Goal: Information Seeking & Learning: Learn about a topic

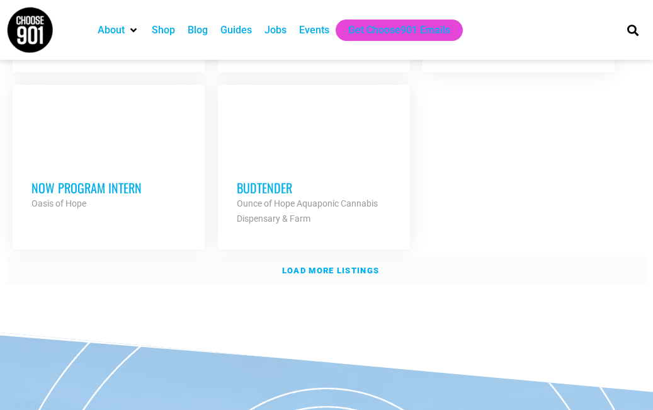
scroll to position [1627, 0]
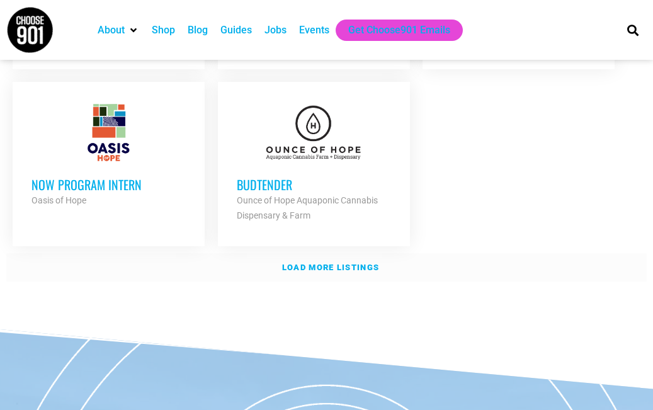
click at [321, 263] on strong "Load more listings" at bounding box center [330, 267] width 97 height 9
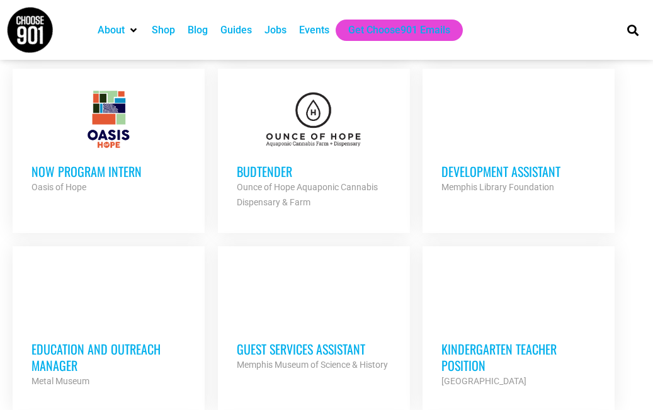
scroll to position [1641, 0]
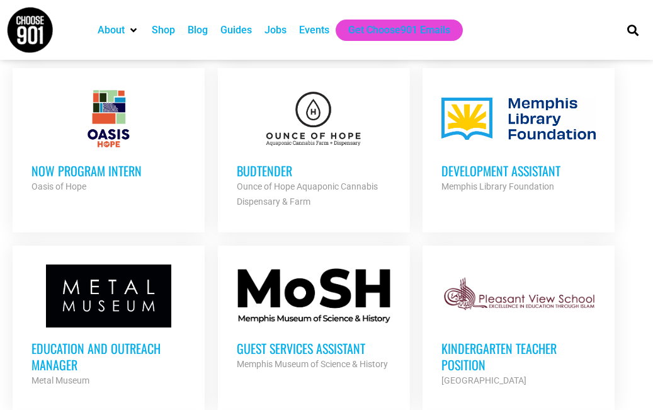
click at [542, 170] on h3 "Development Assistant" at bounding box center [519, 170] width 154 height 16
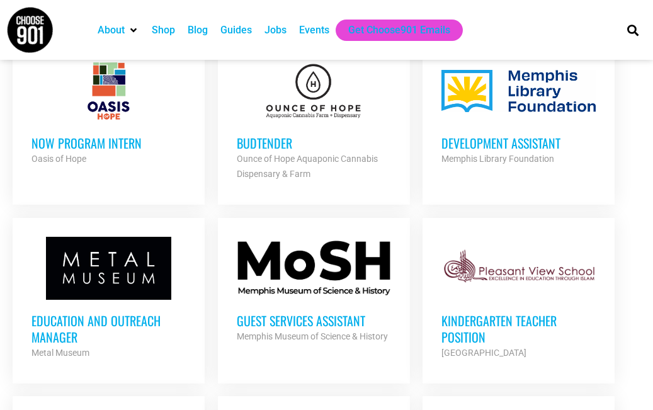
scroll to position [1672, 0]
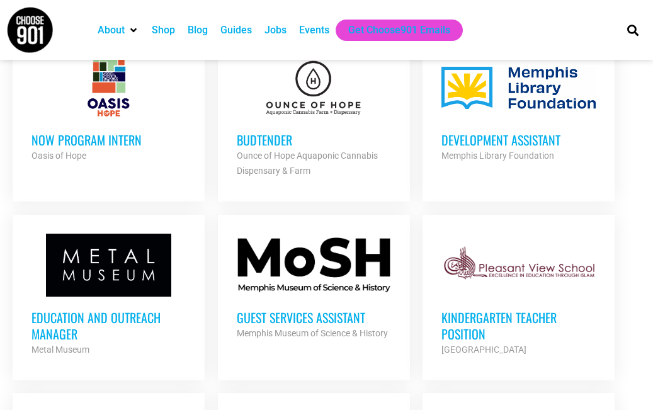
click at [117, 300] on div "Education and Outreach Manager Metal Museum Partner Org" at bounding box center [108, 327] width 154 height 60
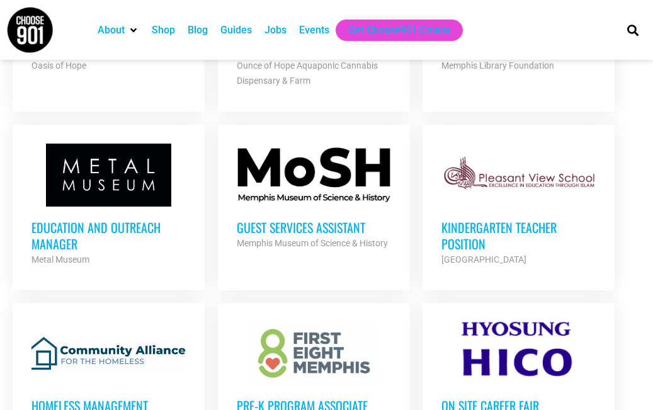
scroll to position [1767, 0]
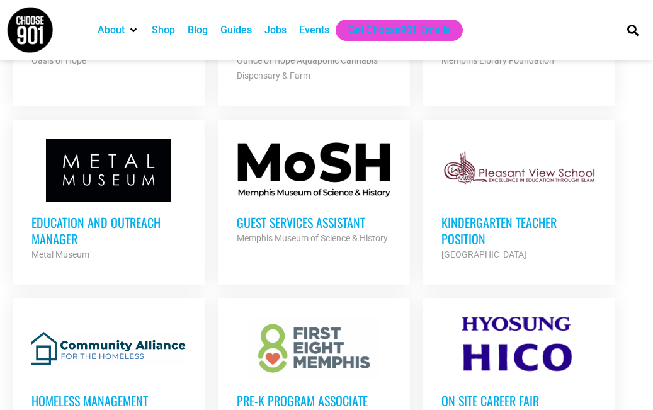
click at [268, 214] on h3 "Guest Services Assistant" at bounding box center [314, 222] width 154 height 16
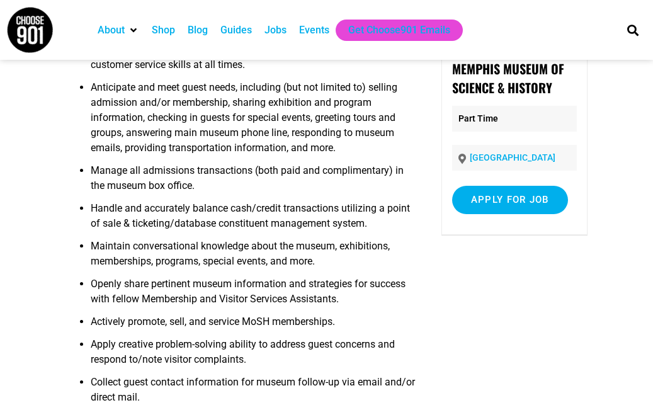
scroll to position [106, 0]
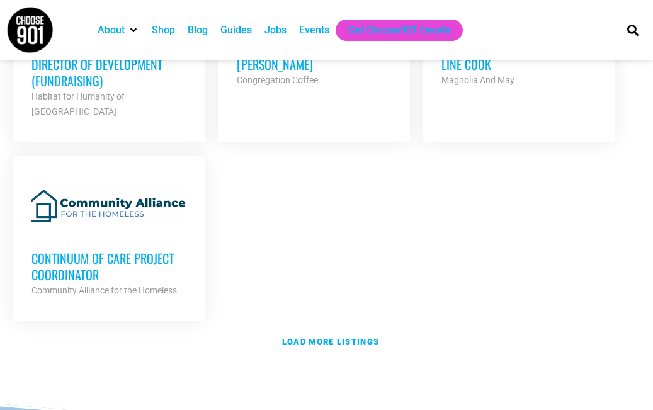
scroll to position [2914, 0]
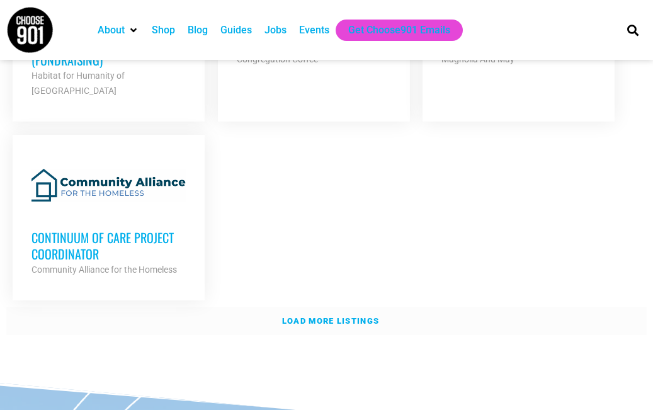
click at [305, 307] on link "Load more listings" at bounding box center [326, 321] width 641 height 29
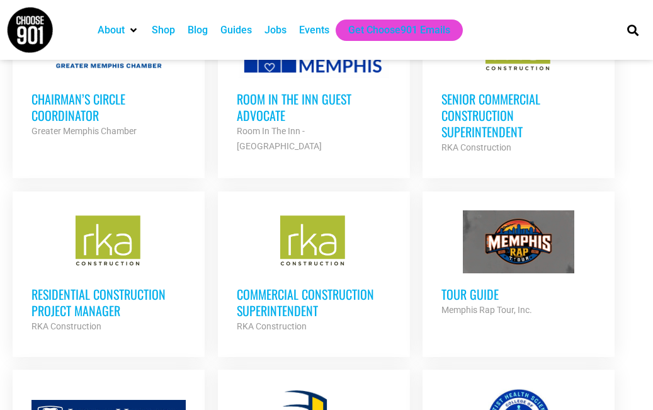
scroll to position [3426, 0]
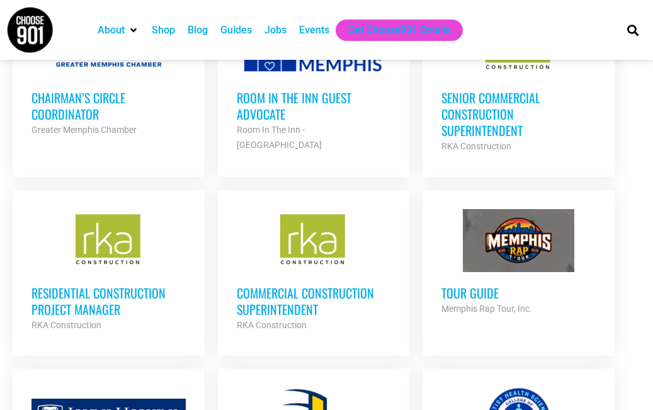
click at [93, 285] on h3 "Residential Construction Project Manager" at bounding box center [108, 301] width 154 height 33
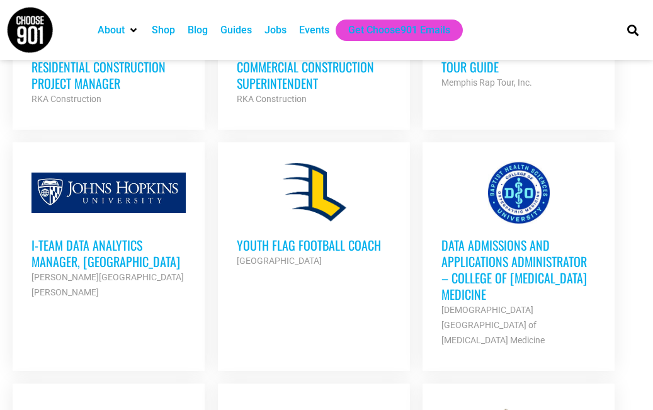
scroll to position [3652, 0]
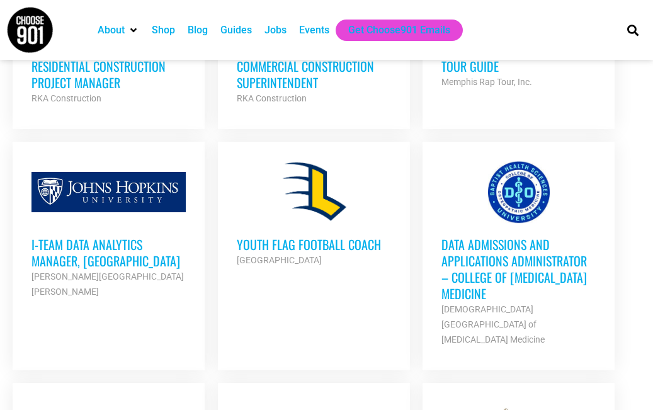
click at [79, 236] on h3 "i-team Data Analytics Manager, Memphis" at bounding box center [108, 252] width 154 height 33
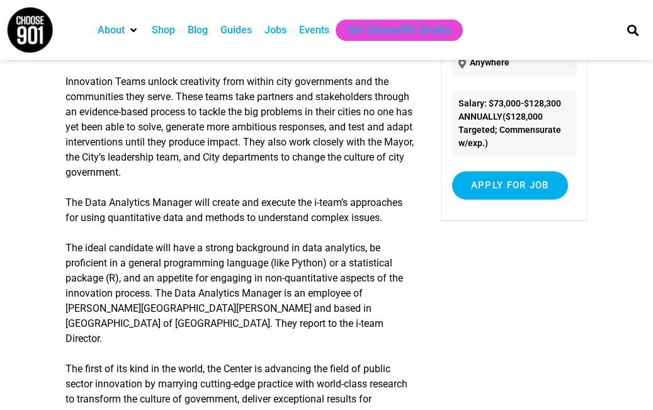
scroll to position [256, 0]
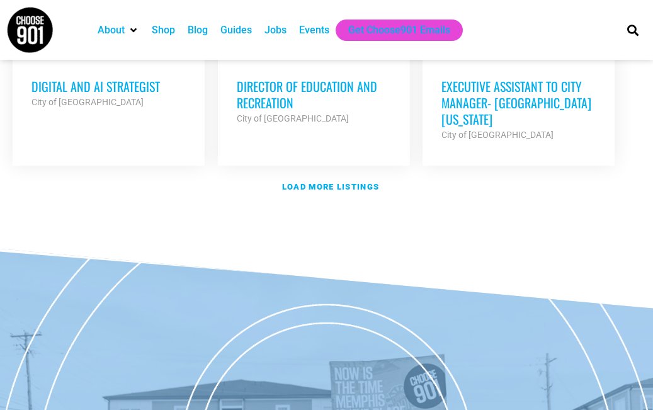
scroll to position [4232, 0]
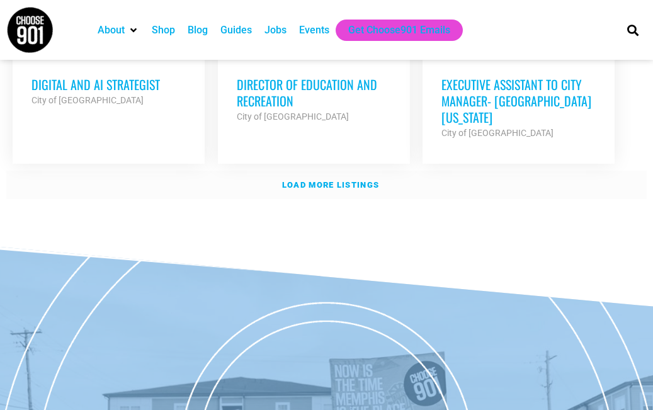
click at [311, 180] on strong "Load more listings" at bounding box center [330, 184] width 97 height 9
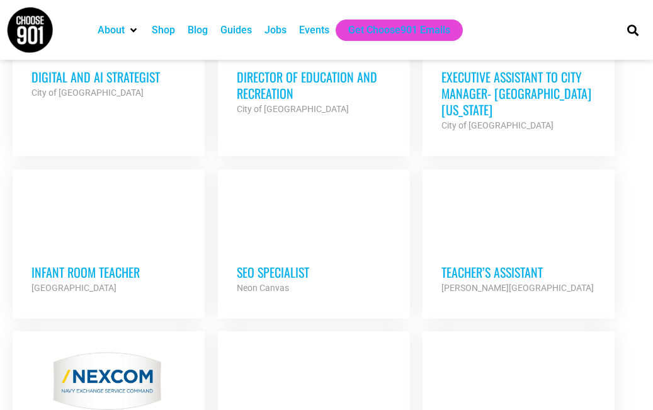
scroll to position [4241, 0]
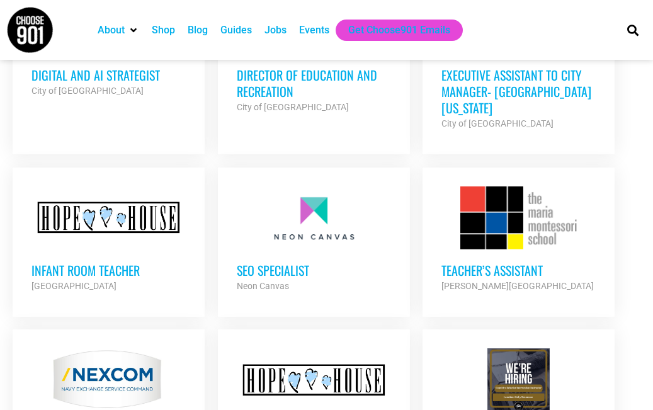
click at [464, 262] on h3 "Teacher’s Assistant" at bounding box center [519, 270] width 154 height 16
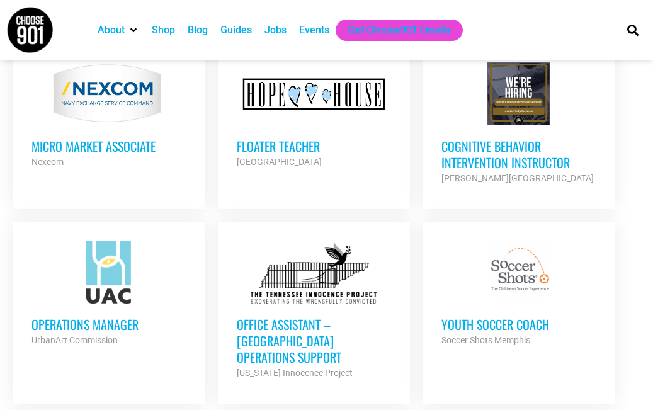
scroll to position [4530, 0]
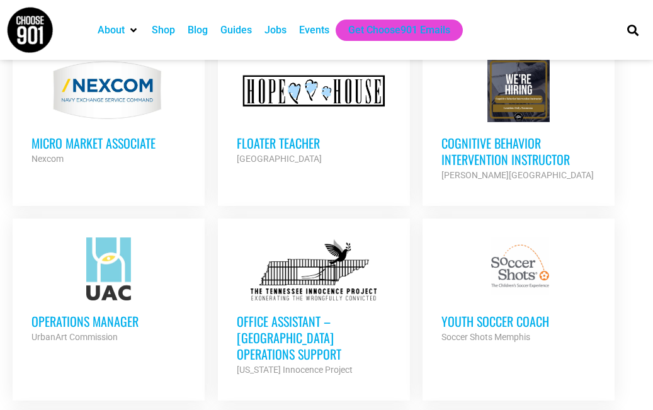
click at [108, 313] on h3 "Operations Manager" at bounding box center [108, 321] width 154 height 16
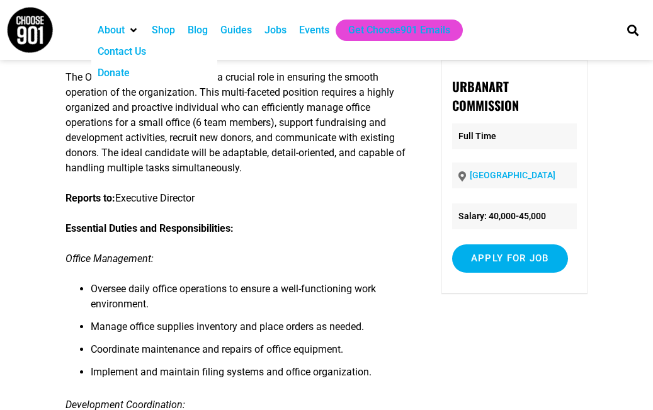
scroll to position [83, 0]
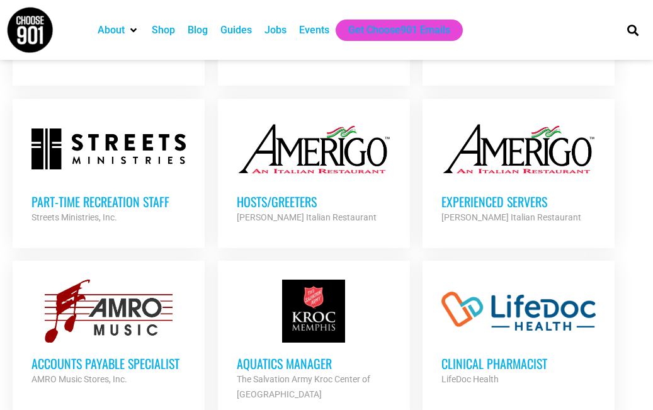
scroll to position [4871, 0]
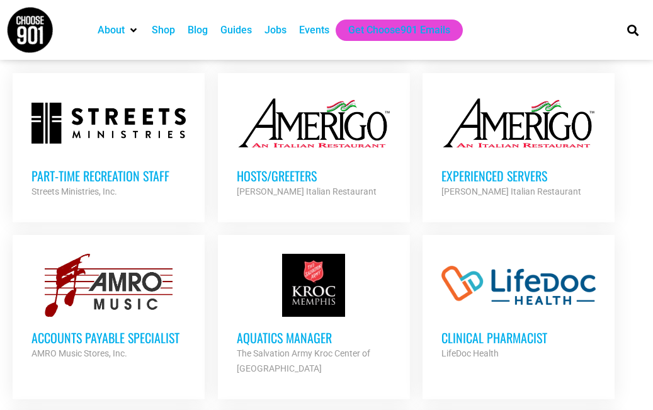
click at [300, 329] on h3 "Aquatics Manager" at bounding box center [314, 337] width 154 height 16
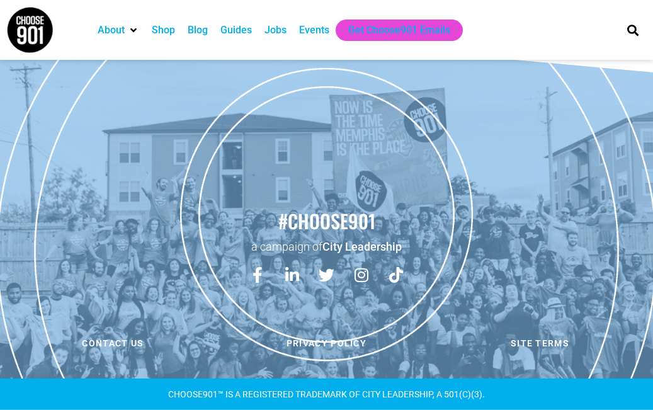
scroll to position [523, 0]
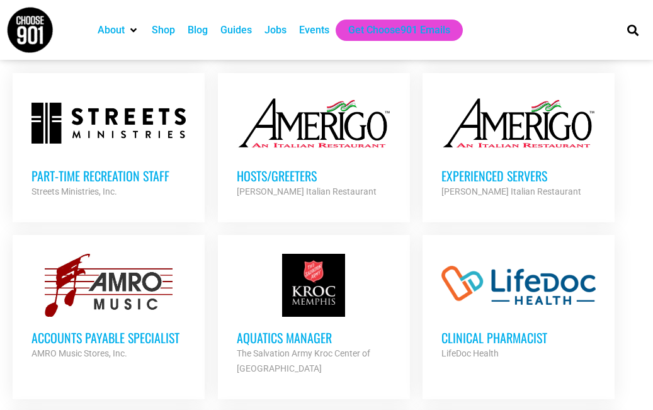
click at [101, 254] on div at bounding box center [108, 285] width 154 height 63
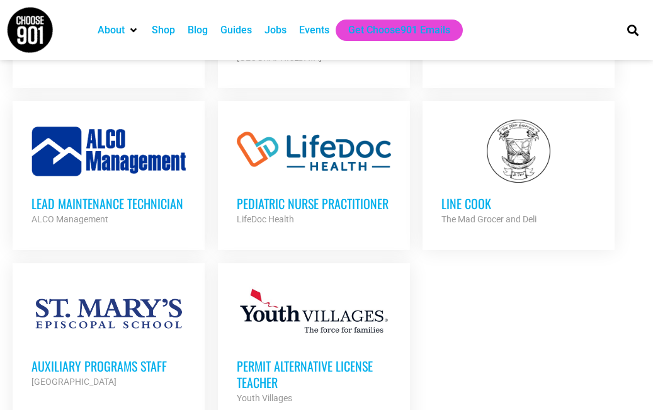
scroll to position [5204, 0]
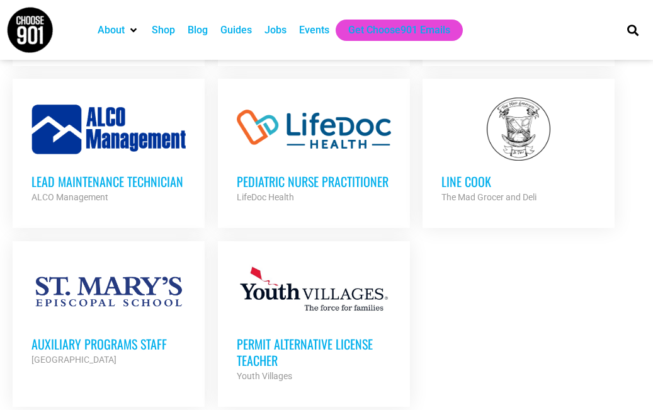
click at [132, 323] on div "Auxiliary Programs Staff St. Mary's Episcopal School Partner Org" at bounding box center [108, 345] width 154 height 44
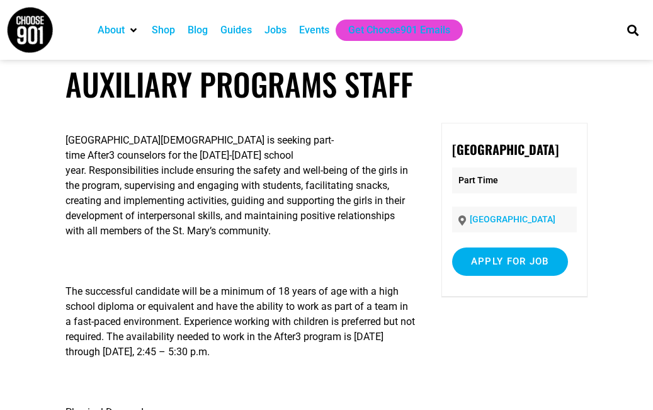
scroll to position [17, 0]
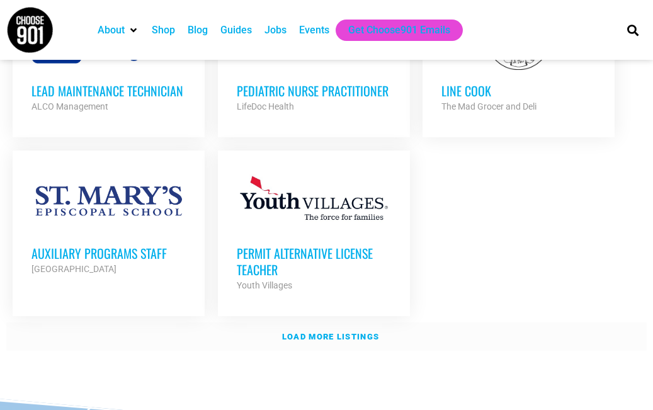
scroll to position [5308, 0]
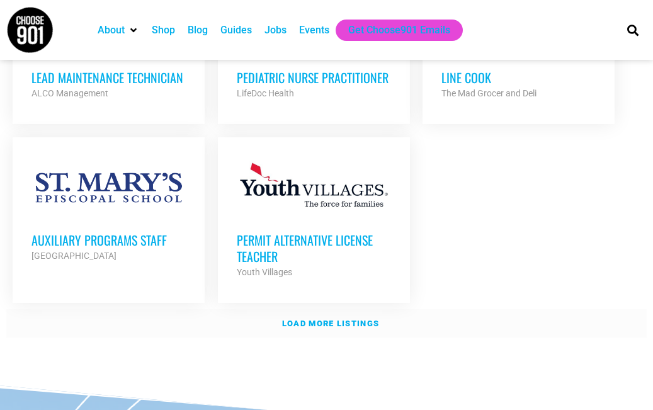
click at [302, 319] on strong "Load more listings" at bounding box center [330, 323] width 97 height 9
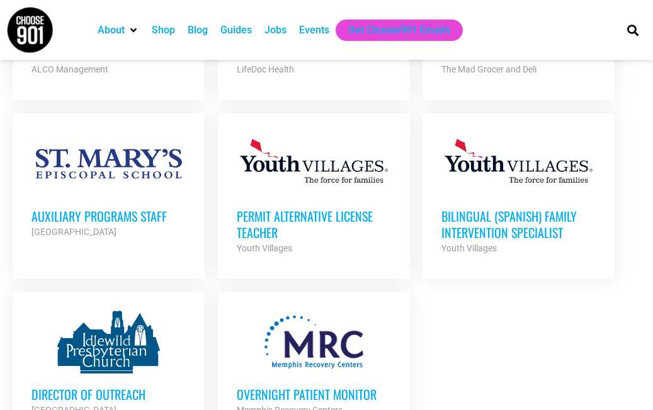
scroll to position [5334, 0]
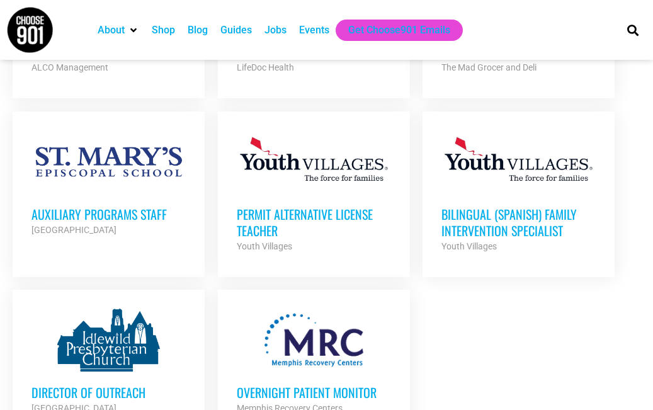
click at [112, 309] on div at bounding box center [108, 340] width 154 height 63
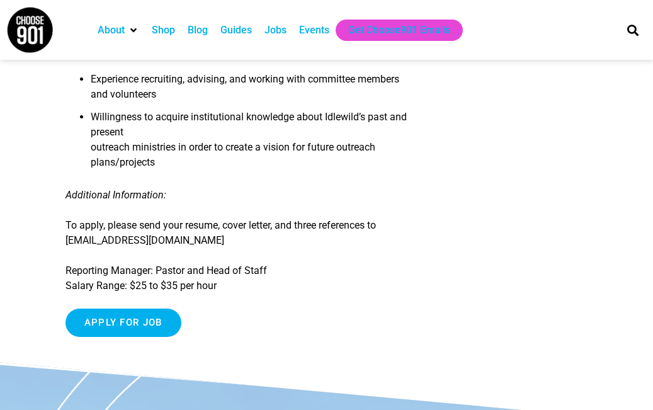
scroll to position [1373, 0]
